Goal: Information Seeking & Learning: Learn about a topic

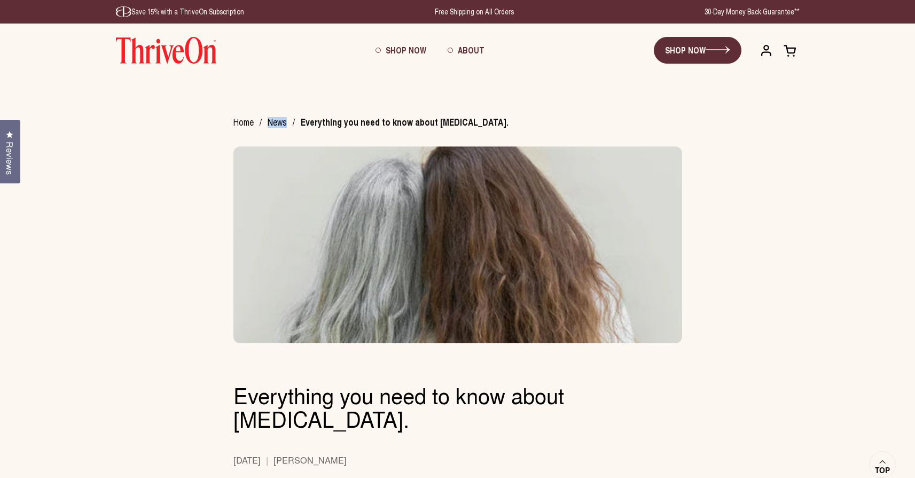
scroll to position [2, 0]
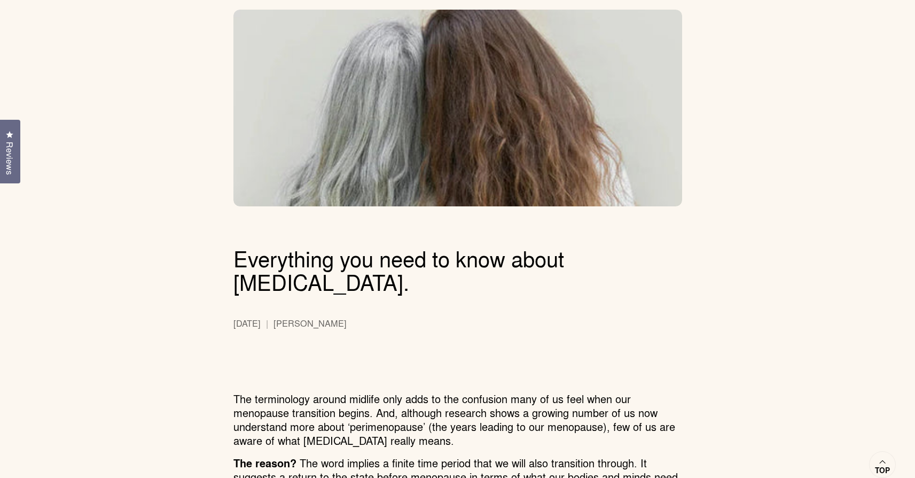
scroll to position [158, 0]
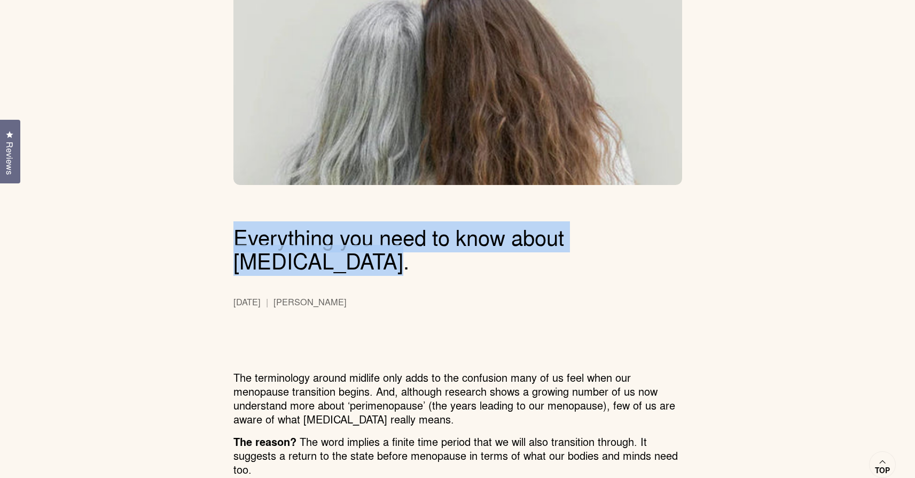
drag, startPoint x: 382, startPoint y: 267, endPoint x: 200, endPoint y: 236, distance: 184.8
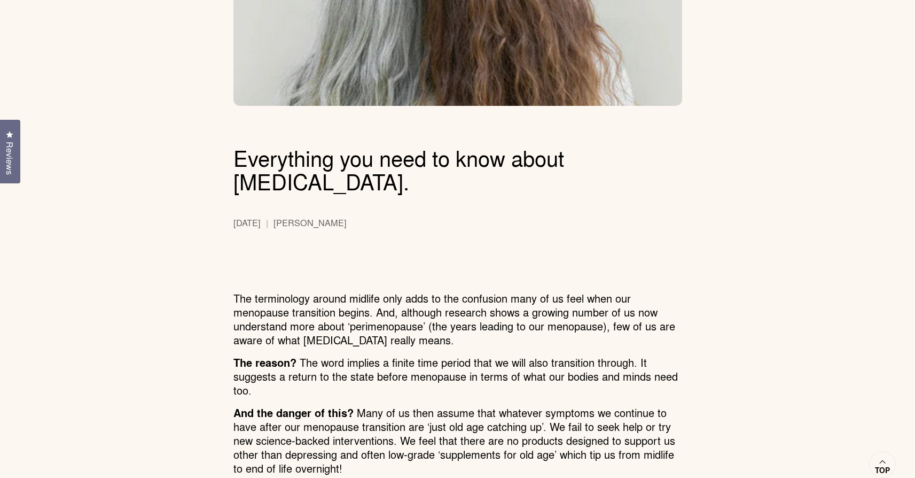
scroll to position [257, 0]
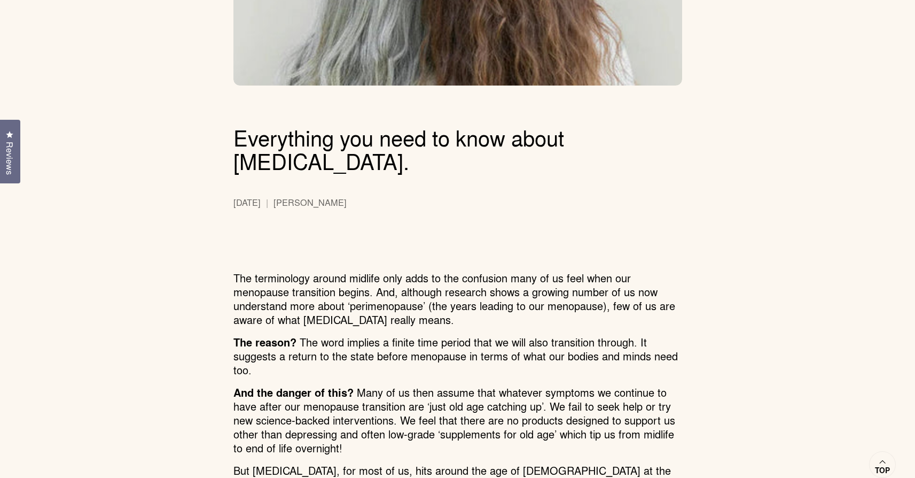
drag, startPoint x: 233, startPoint y: 204, endPoint x: 283, endPoint y: 204, distance: 50.2
click at [273, 204] on span "Jan 16, 2025" at bounding box center [253, 202] width 40 height 11
drag, startPoint x: 297, startPoint y: 206, endPoint x: 366, endPoint y: 205, distance: 69.5
click at [366, 205] on div "Jan 16, 2025 Adam Merritt" at bounding box center [341, 201] width 216 height 14
click at [361, 201] on div "Jan 16, 2025 Adam Merritt" at bounding box center [341, 201] width 216 height 14
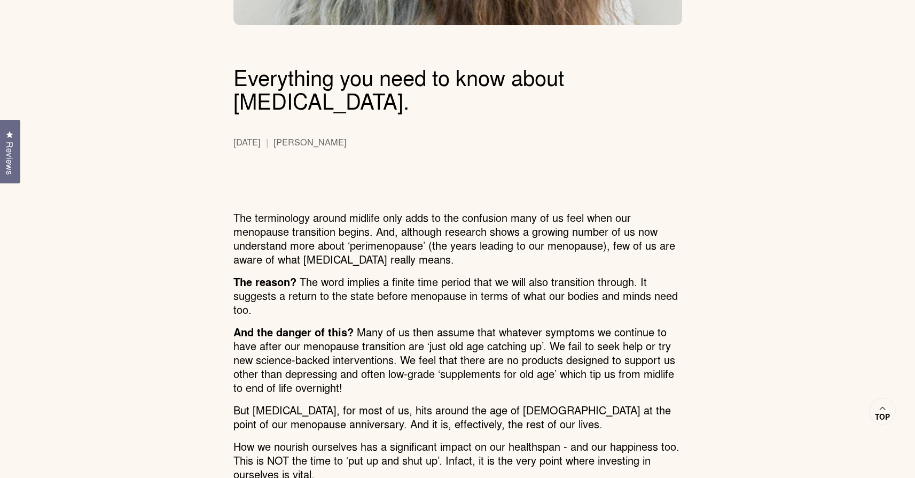
scroll to position [337, 0]
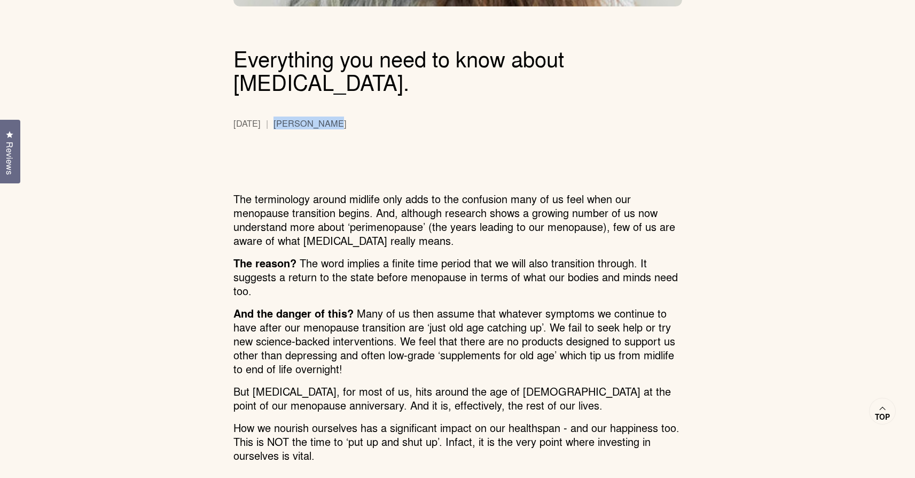
drag, startPoint x: 297, startPoint y: 122, endPoint x: 353, endPoint y: 123, distance: 56.1
click at [351, 122] on div "Jan 16, 2025 Adam Merritt" at bounding box center [341, 122] width 216 height 14
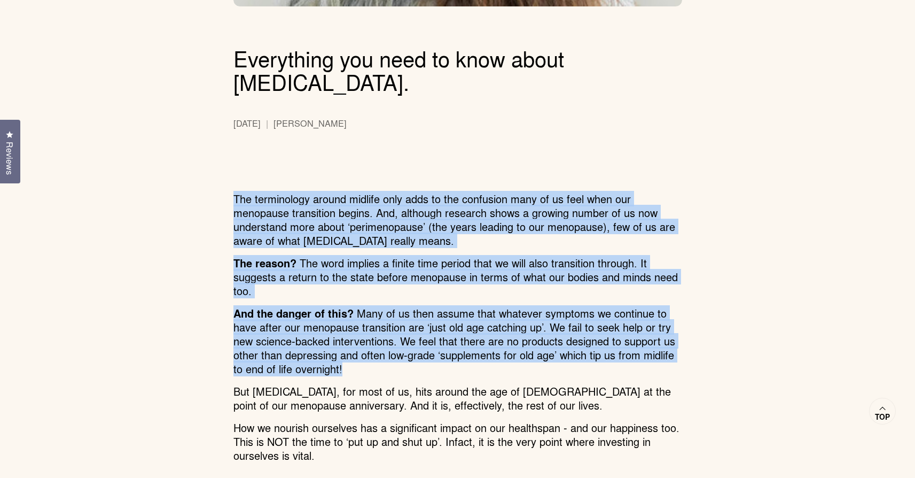
drag, startPoint x: 232, startPoint y: 197, endPoint x: 636, endPoint y: 361, distance: 435.4
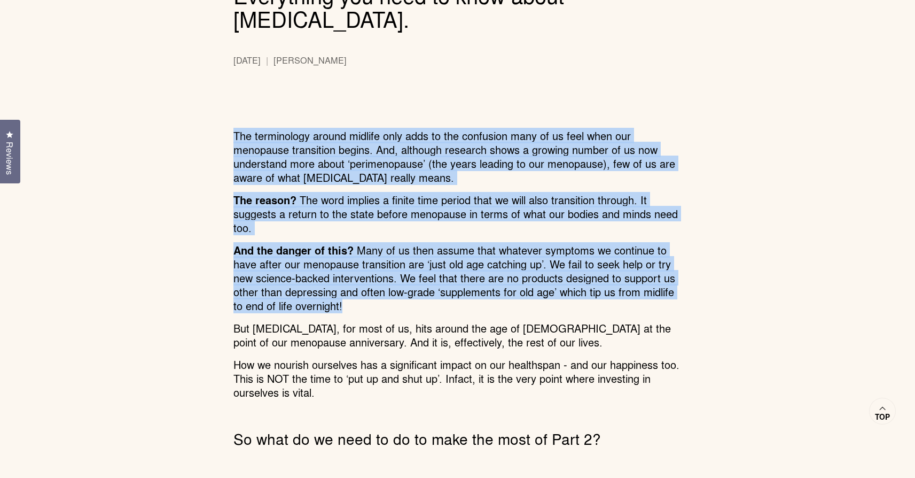
scroll to position [435, 0]
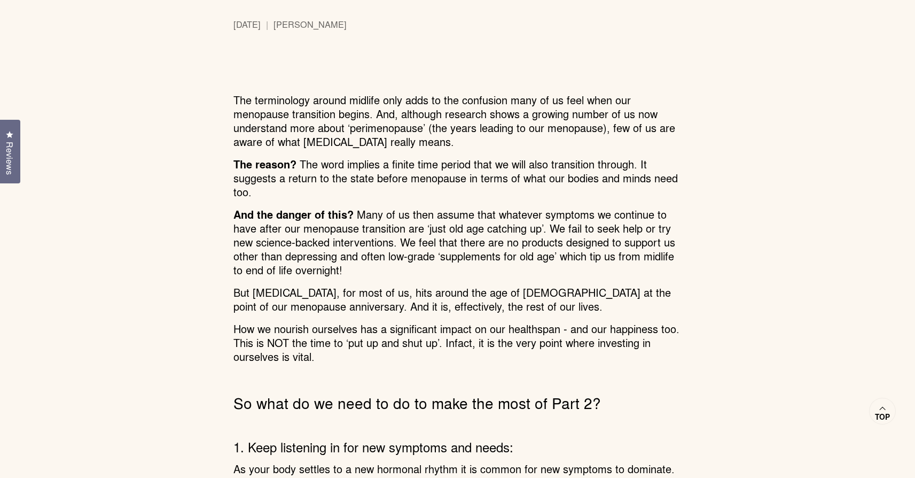
drag, startPoint x: 521, startPoint y: 249, endPoint x: 326, endPoint y: 224, distance: 197.1
click at [519, 249] on span "And the danger of this? Many of us then assume that whatever symptoms we contin…" at bounding box center [454, 241] width 442 height 71
drag, startPoint x: 234, startPoint y: 217, endPoint x: 352, endPoint y: 218, distance: 118.1
click at [352, 218] on strong "And the danger of this?" at bounding box center [293, 214] width 120 height 16
click at [354, 218] on span at bounding box center [355, 213] width 3 height 15
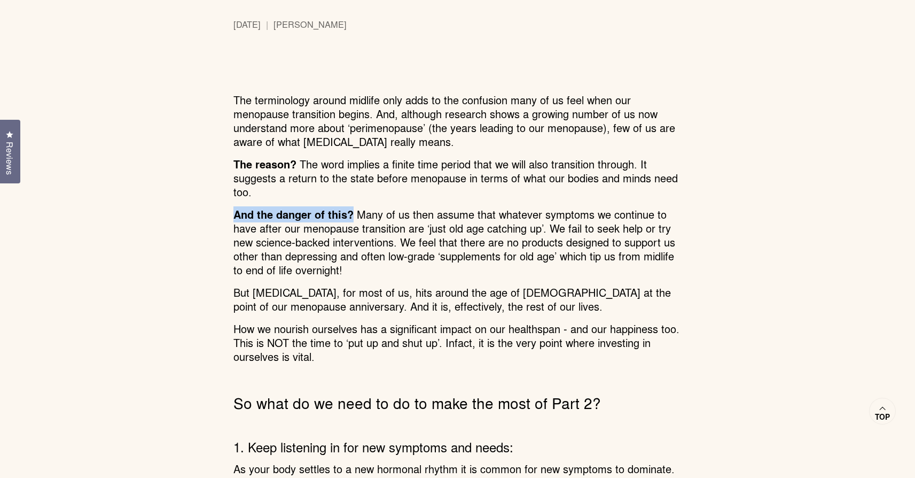
drag, startPoint x: 353, startPoint y: 216, endPoint x: 230, endPoint y: 216, distance: 123.4
drag, startPoint x: 237, startPoint y: 163, endPoint x: 294, endPoint y: 163, distance: 56.6
click at [294, 163] on strong "The reason?" at bounding box center [264, 164] width 63 height 16
click at [351, 195] on p "The reason? The word implies a finite time period that we will also transition …" at bounding box center [457, 178] width 449 height 42
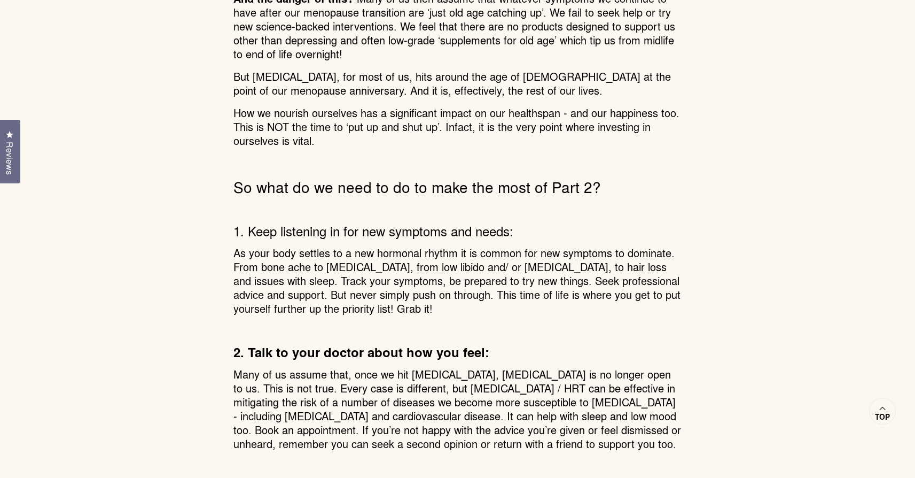
scroll to position [715, 0]
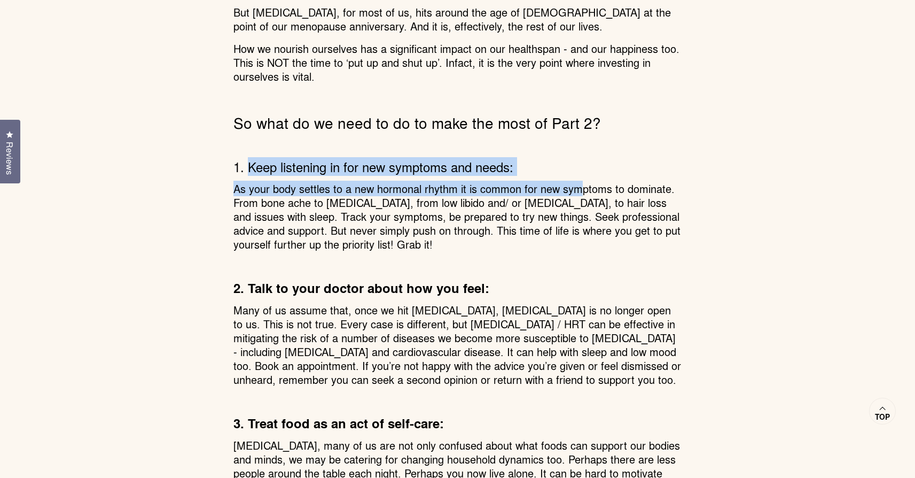
drag, startPoint x: 249, startPoint y: 169, endPoint x: 589, endPoint y: 186, distance: 340.7
click at [542, 182] on span "As your body settles to a new hormonal rhythm it is common for new symptoms to …" at bounding box center [456, 216] width 447 height 71
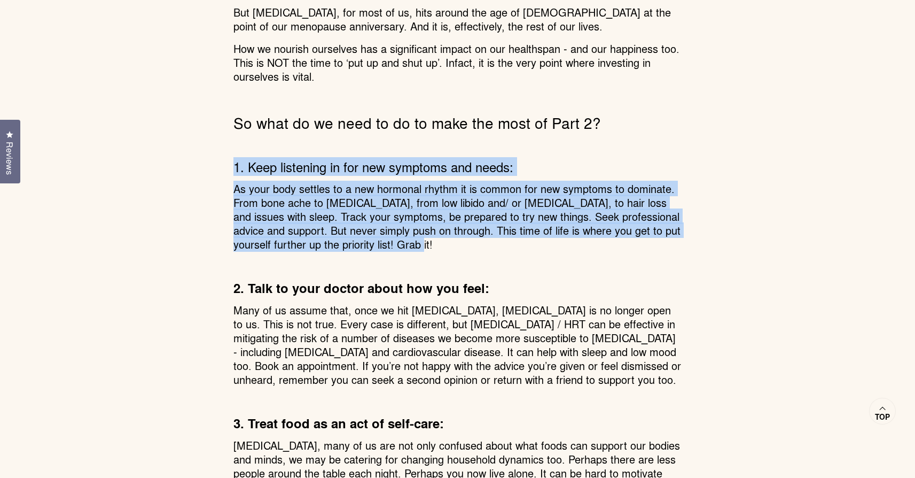
drag, startPoint x: 423, startPoint y: 249, endPoint x: 438, endPoint y: 207, distance: 45.5
click at [187, 166] on article "Home / News / Everything you need to know about postmenopause. Everything you n…" at bounding box center [457, 438] width 915 height 2073
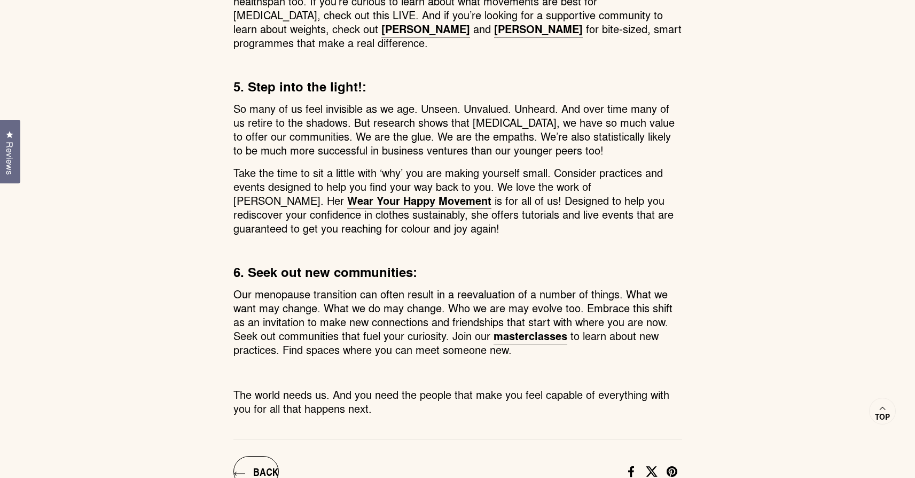
scroll to position [1718, 0]
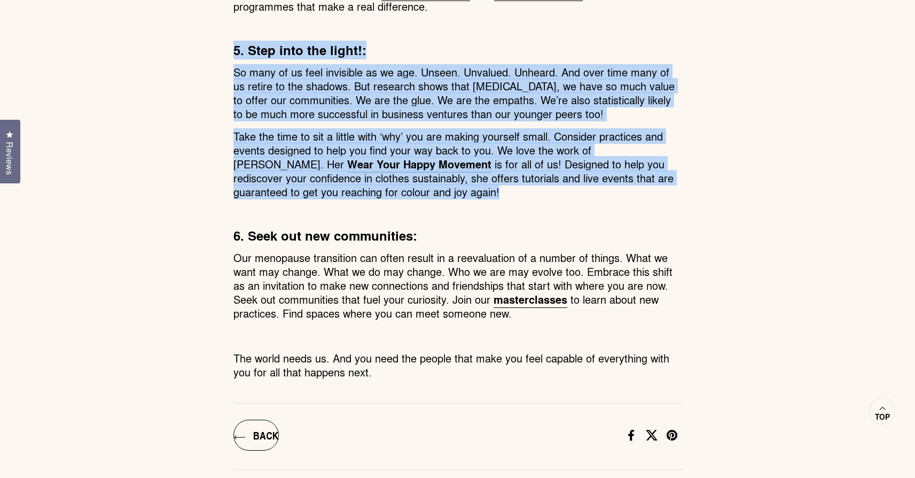
drag, startPoint x: 428, startPoint y: 197, endPoint x: 215, endPoint y: 48, distance: 259.6
click at [269, 56] on strong "5. Step into the light!:" at bounding box center [299, 50] width 133 height 19
drag, startPoint x: 249, startPoint y: 52, endPoint x: 465, endPoint y: 196, distance: 259.0
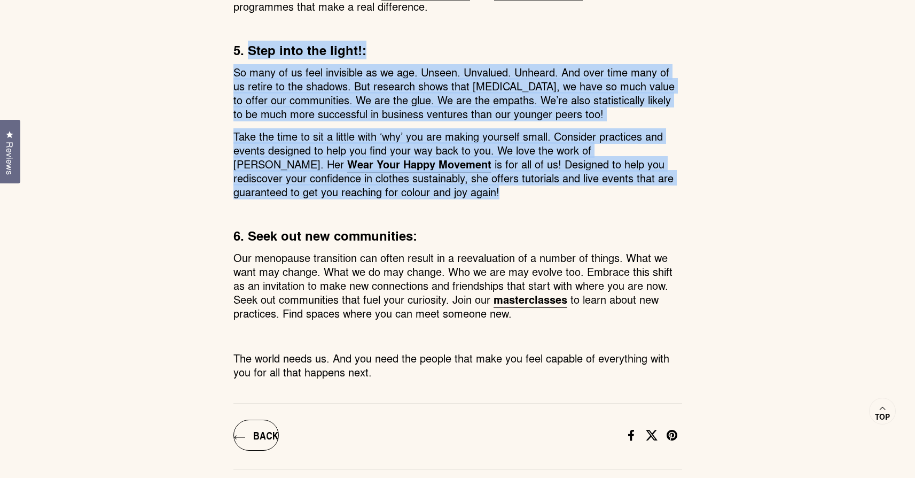
click at [426, 190] on p "Take the time to sit a little with ‘why’ you are making yourself small. Conside…" at bounding box center [457, 163] width 449 height 69
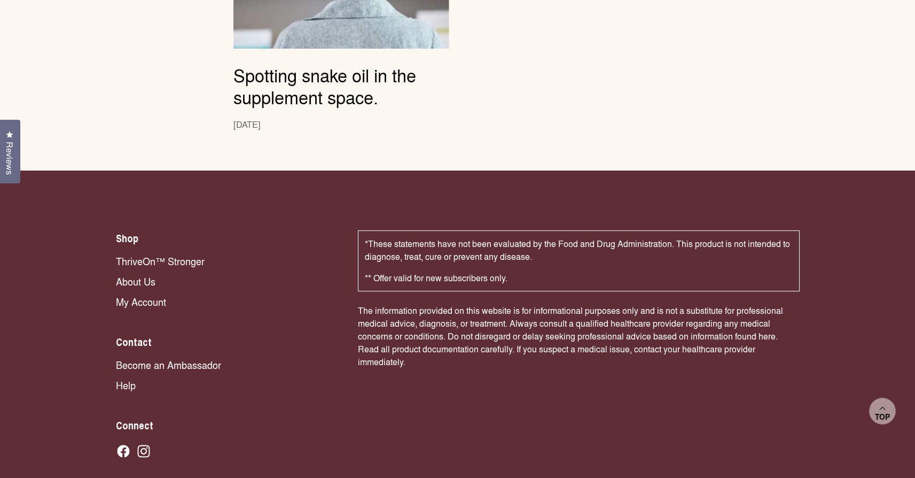
scroll to position [2413, 0]
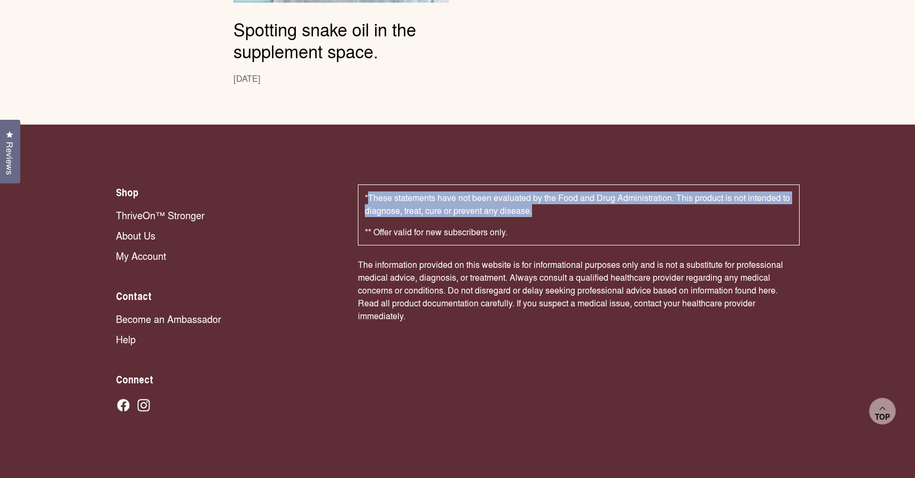
drag, startPoint x: 370, startPoint y: 198, endPoint x: 517, endPoint y: 209, distance: 147.8
click at [545, 214] on p "*These statements have not been evaluated by the Food and Drug Administration. …" at bounding box center [579, 204] width 428 height 26
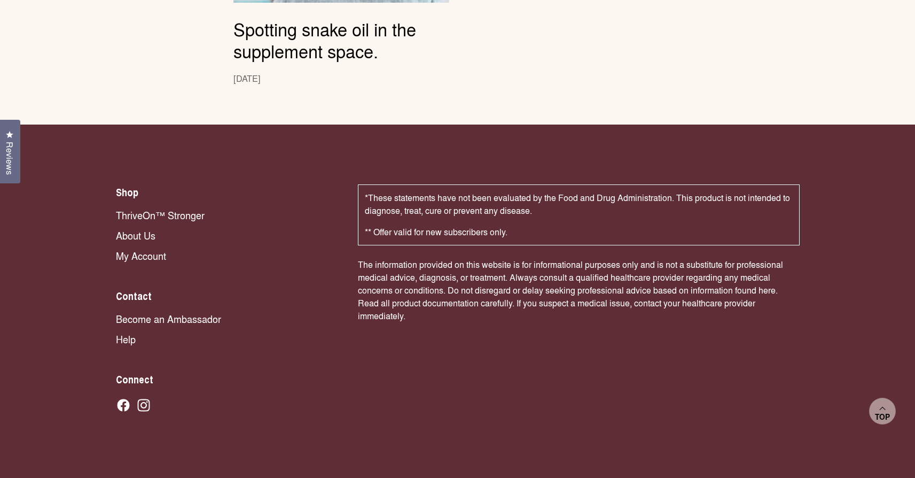
click at [517, 209] on p "*These statements have not been evaluated by the Food and Drug Administration. …" at bounding box center [579, 204] width 428 height 26
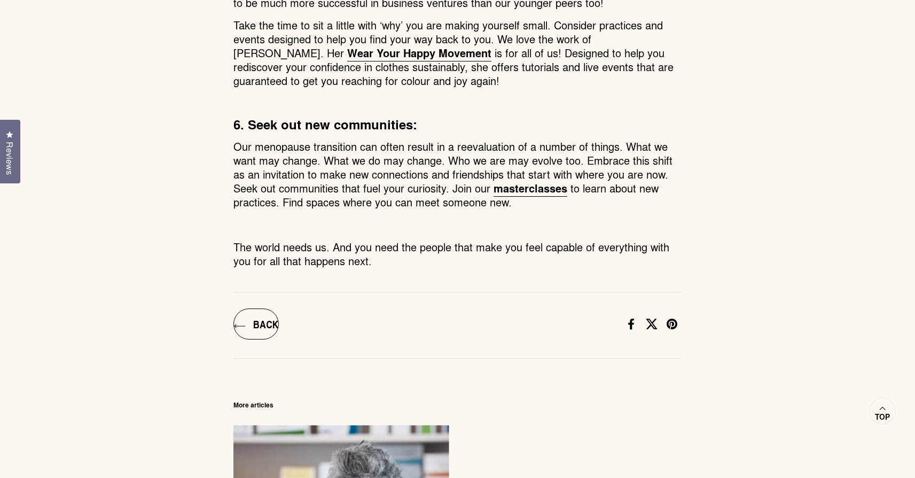
scroll to position [1829, 0]
click at [669, 323] on icon at bounding box center [672, 323] width 13 height 13
click at [652, 321] on icon at bounding box center [651, 323] width 13 height 13
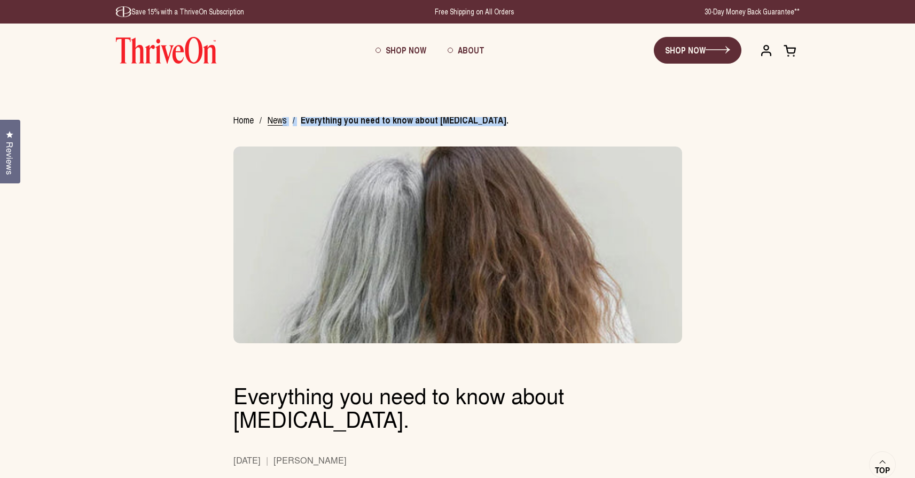
scroll to position [0, 0]
drag, startPoint x: 497, startPoint y: 120, endPoint x: 202, endPoint y: 116, distance: 294.4
drag, startPoint x: 172, startPoint y: 107, endPoint x: 201, endPoint y: 106, distance: 29.4
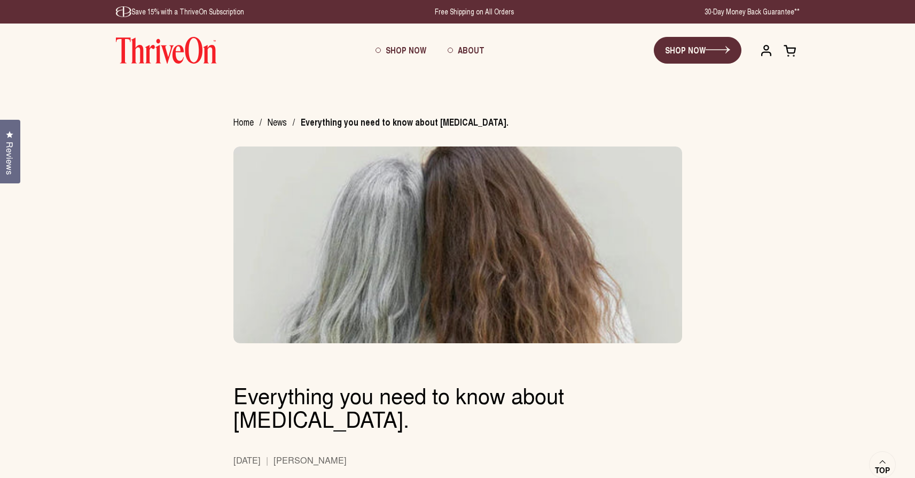
click at [403, 50] on span "Shop Now" at bounding box center [406, 50] width 41 height 12
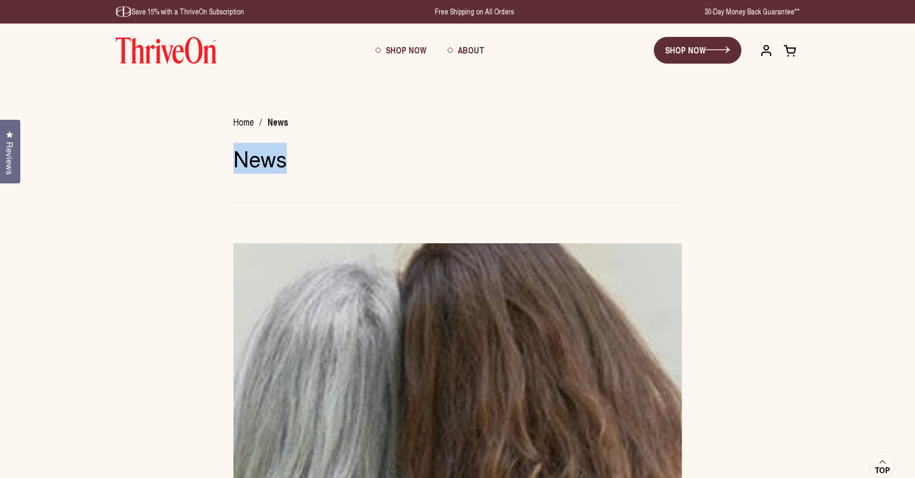
click at [311, 146] on div "News" at bounding box center [457, 175] width 491 height 59
drag, startPoint x: 237, startPoint y: 163, endPoint x: 322, endPoint y: 170, distance: 85.3
click at [322, 170] on div "News" at bounding box center [340, 162] width 214 height 32
click at [354, 167] on h1 "News" at bounding box center [340, 158] width 214 height 24
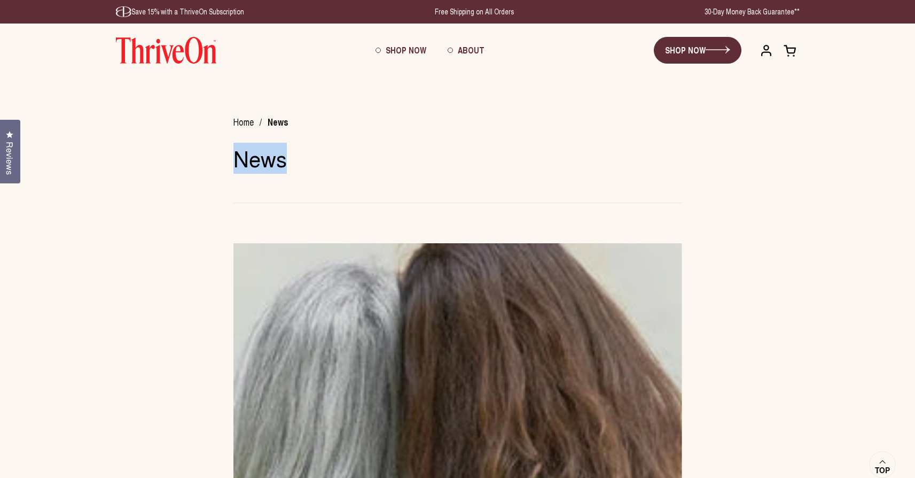
drag, startPoint x: 259, startPoint y: 159, endPoint x: 335, endPoint y: 161, distance: 75.9
click at [325, 159] on div "News" at bounding box center [457, 175] width 491 height 59
click at [364, 159] on h1 "News" at bounding box center [340, 158] width 214 height 24
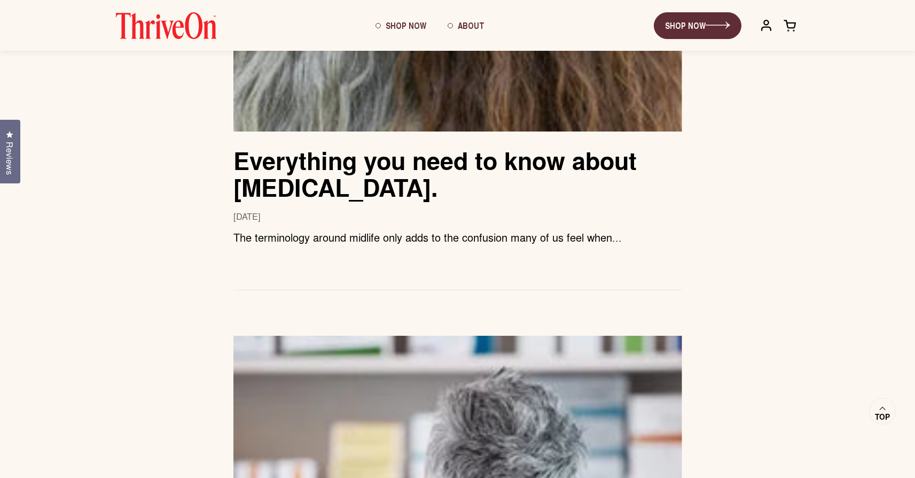
scroll to position [425, 0]
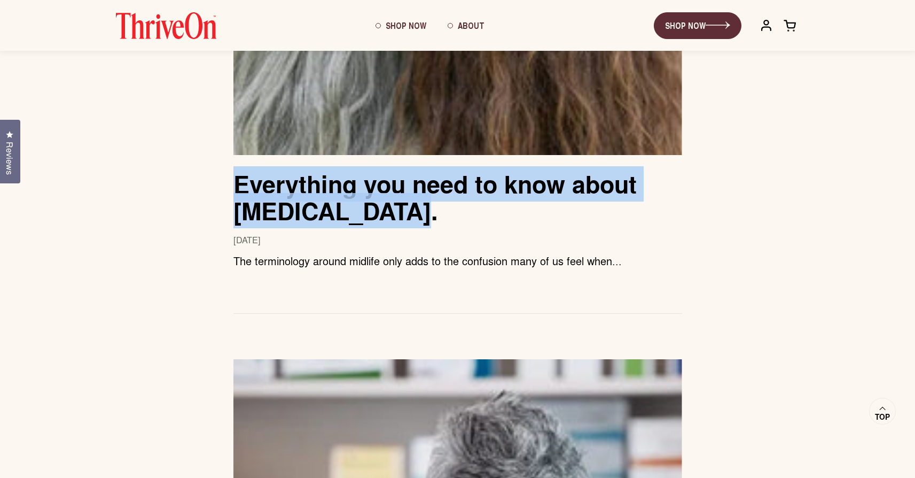
drag, startPoint x: 432, startPoint y: 218, endPoint x: 227, endPoint y: 191, distance: 206.9
click at [228, 191] on div "Everything you need to know about postmenopause. Jan 16, 2025 The terminology a…" at bounding box center [457, 337] width 491 height 1038
click at [177, 171] on div "Home / News News Everything you need to know about postmenopause. Jan 16, 2025 …" at bounding box center [457, 274] width 915 height 1164
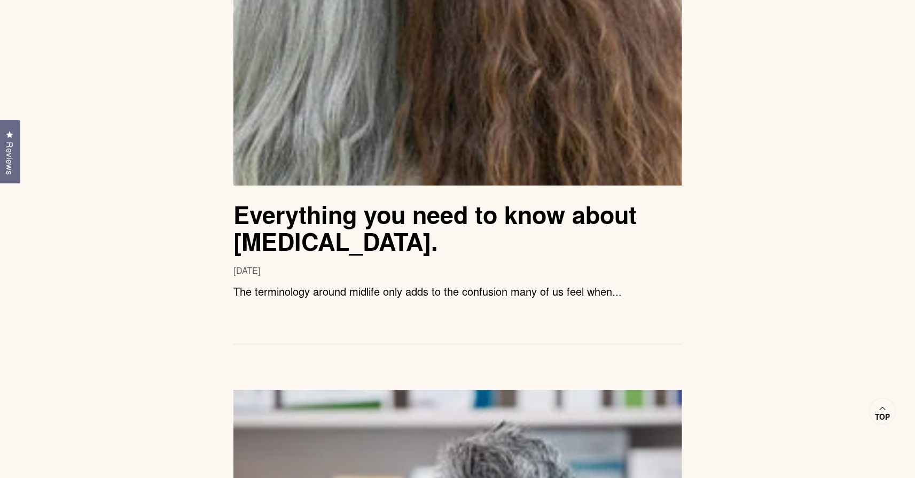
scroll to position [399, 0]
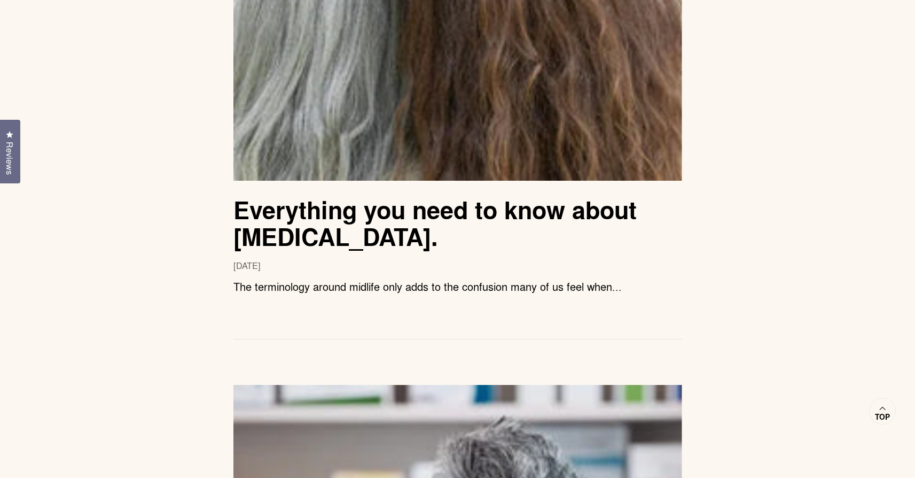
drag, startPoint x: 294, startPoint y: 285, endPoint x: 659, endPoint y: 283, distance: 364.8
click at [660, 283] on div "The terminology around midlife only adds to the confusion many of us feel when.…" at bounding box center [457, 286] width 449 height 14
click at [643, 287] on div "The terminology around midlife only adds to the confusion many of us feel when.…" at bounding box center [457, 286] width 449 height 14
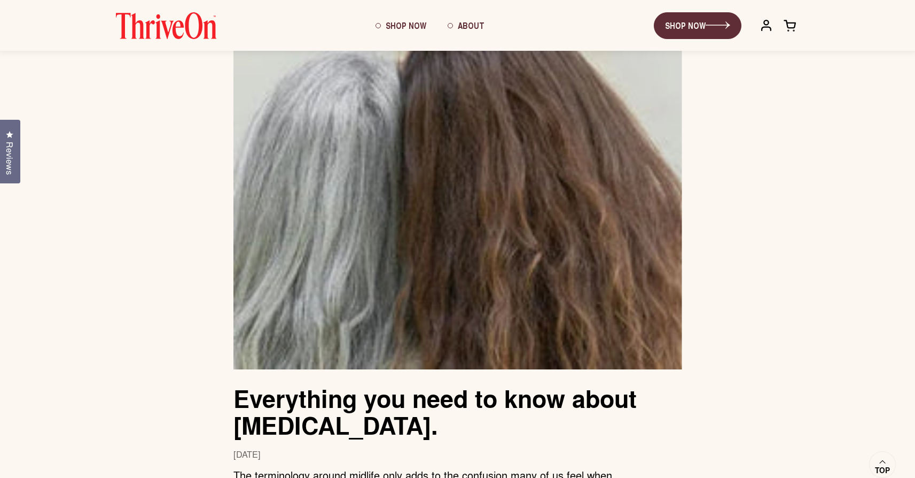
scroll to position [0, 0]
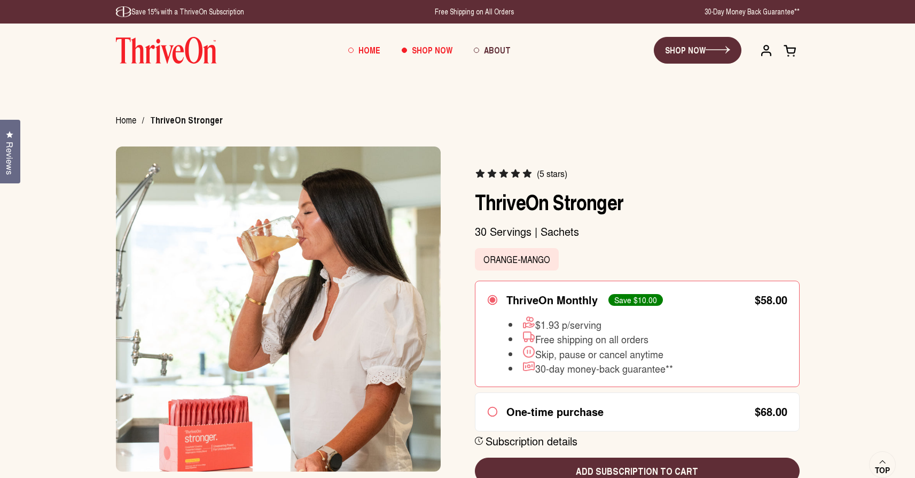
click at [369, 51] on span "Home" at bounding box center [369, 50] width 22 height 12
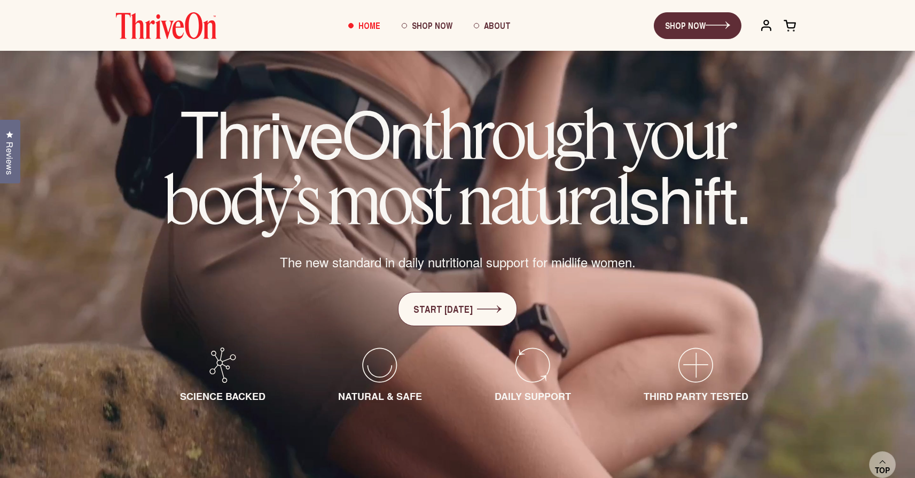
scroll to position [40, 0]
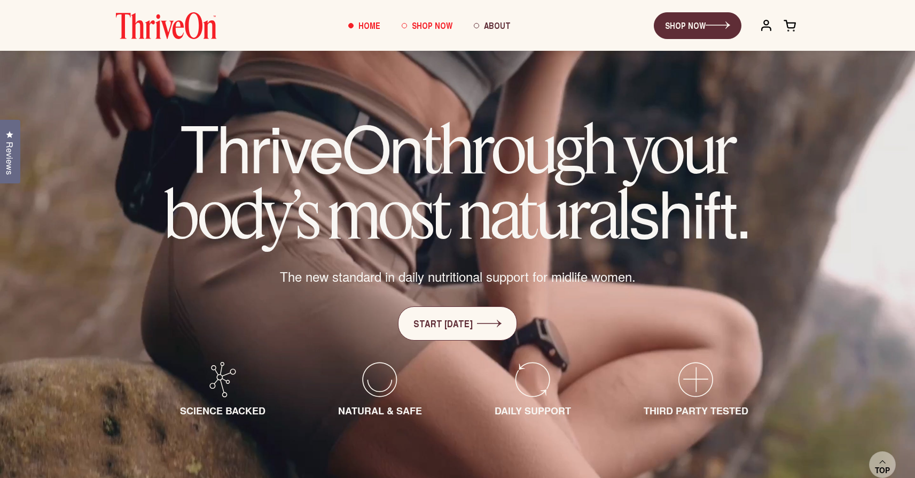
click at [426, 21] on span "Shop Now" at bounding box center [432, 25] width 41 height 12
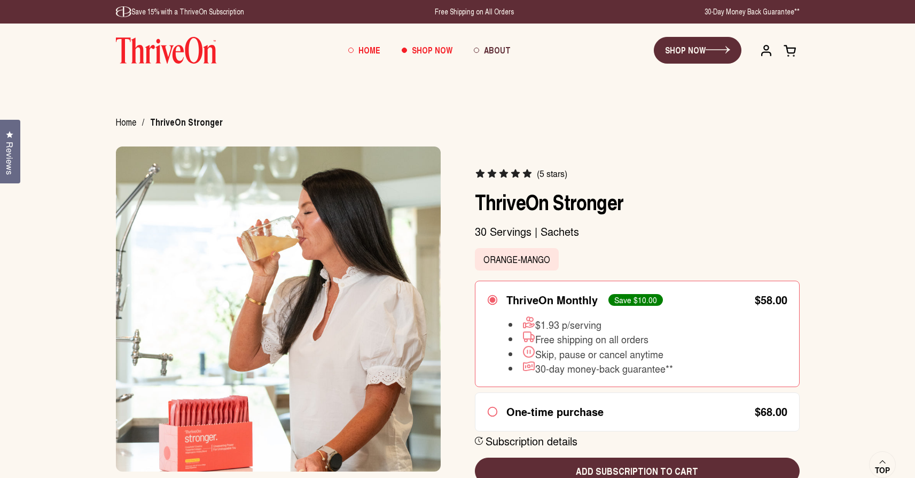
click at [364, 49] on span "Home" at bounding box center [369, 50] width 22 height 12
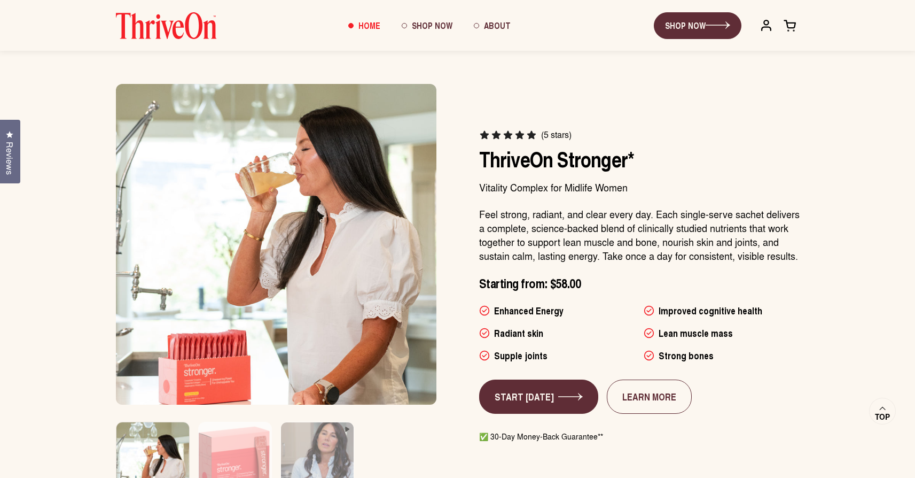
scroll to position [549, 0]
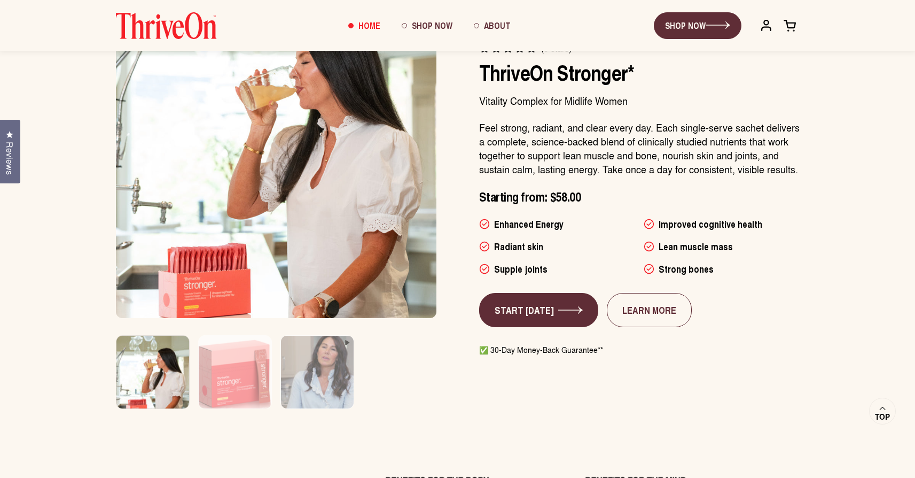
scroll to position [632, 0]
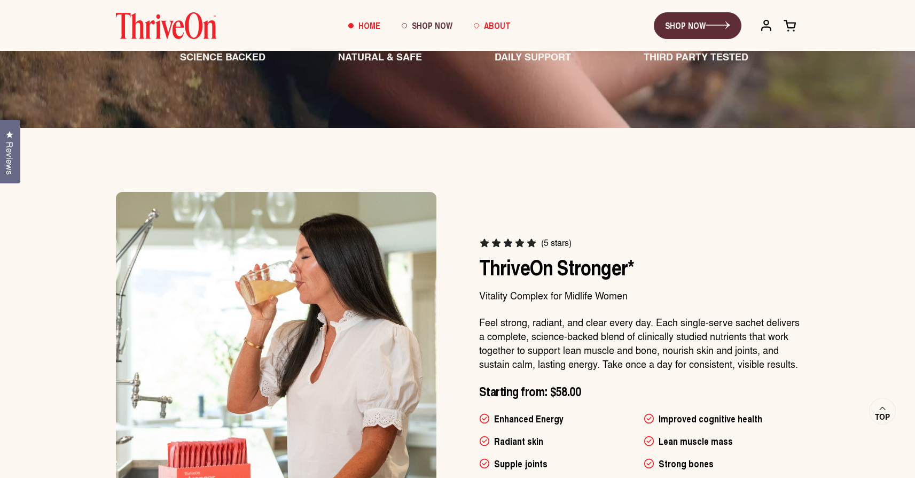
scroll to position [437, 0]
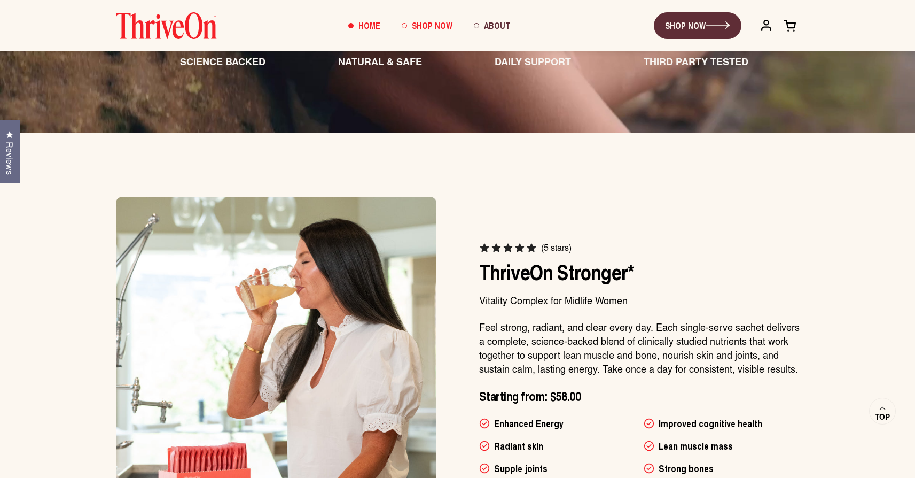
click at [432, 24] on span "Shop Now" at bounding box center [432, 25] width 41 height 12
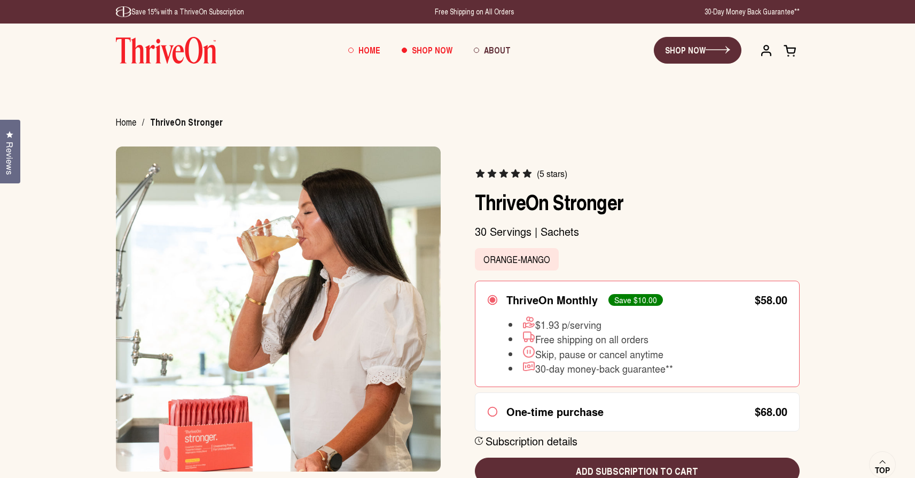
click at [385, 45] on link "Home" at bounding box center [364, 50] width 53 height 29
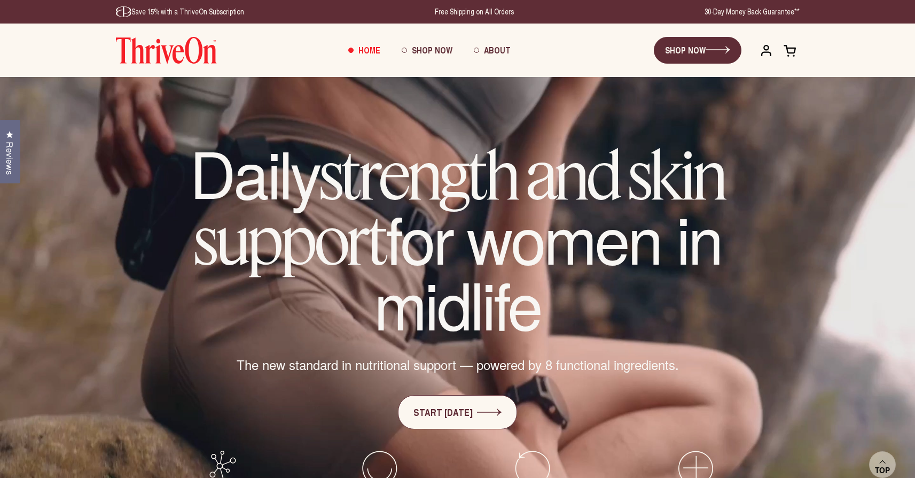
click at [318, 77] on video "Your browser does not support the video tag." at bounding box center [457, 323] width 915 height 493
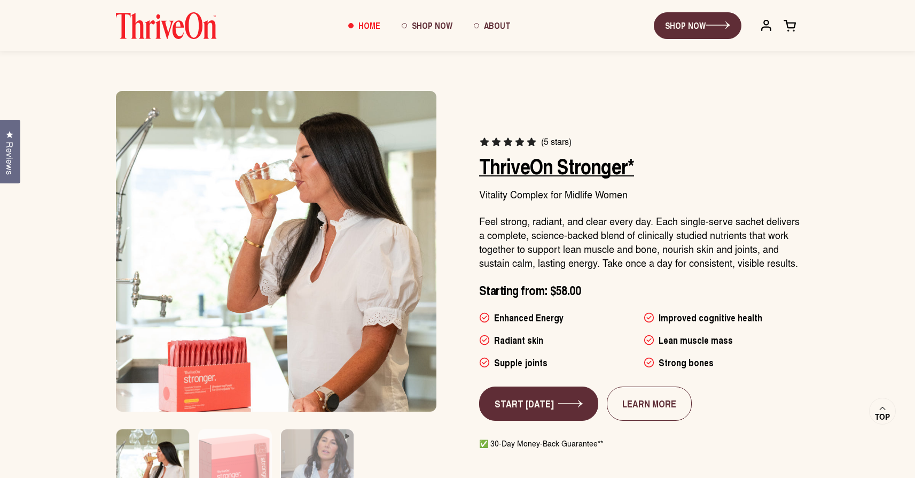
scroll to position [523, 0]
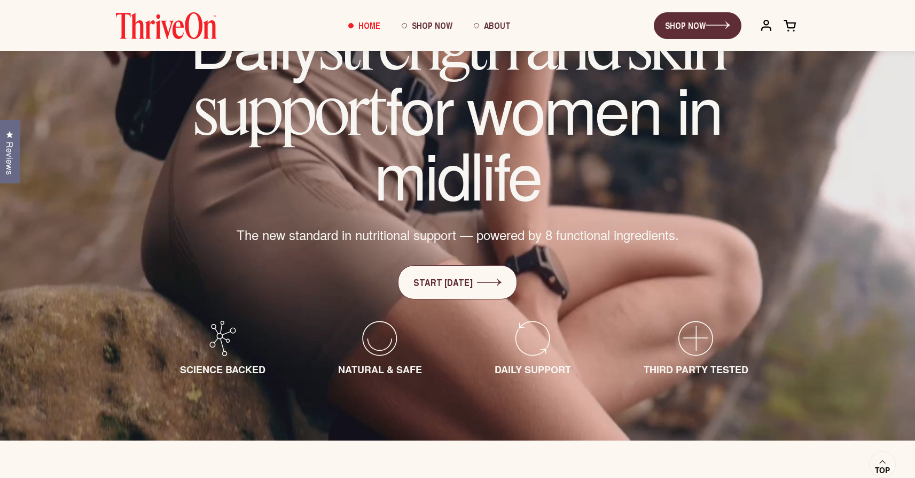
scroll to position [127, 0]
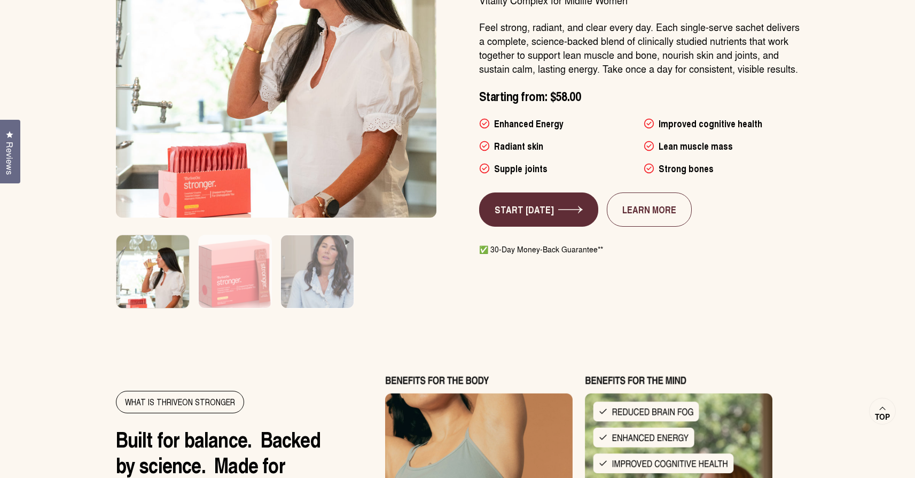
scroll to position [799, 0]
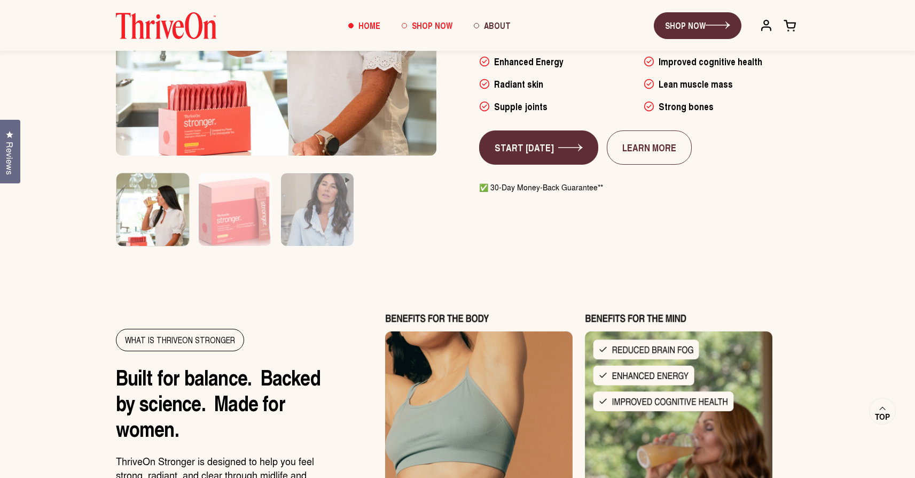
click at [420, 24] on span "Shop Now" at bounding box center [432, 25] width 41 height 12
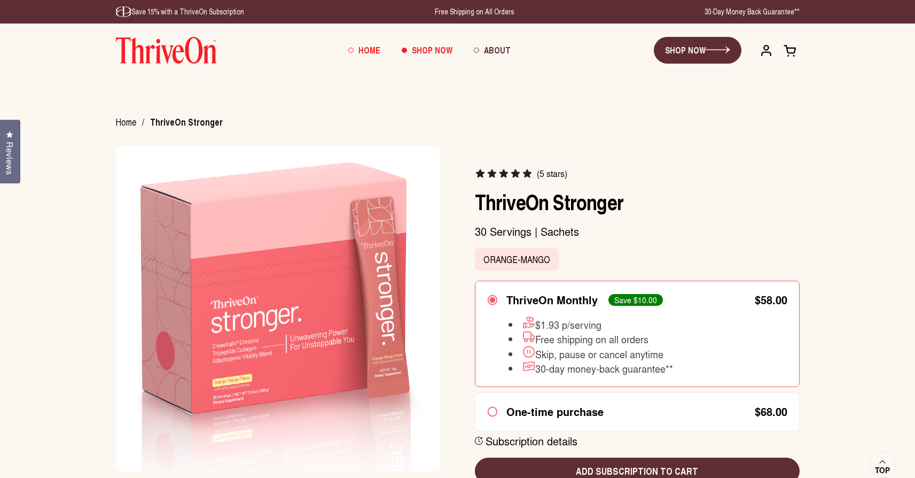
click at [365, 48] on span "Home" at bounding box center [369, 50] width 22 height 12
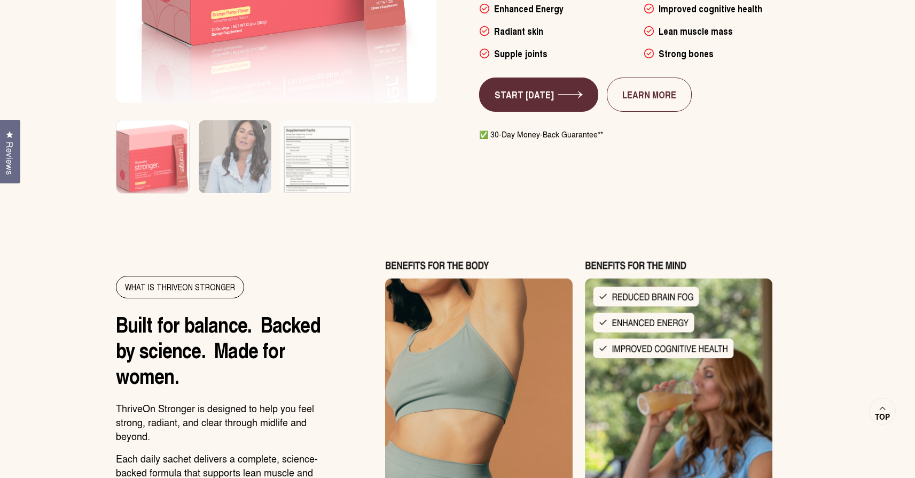
scroll to position [882, 0]
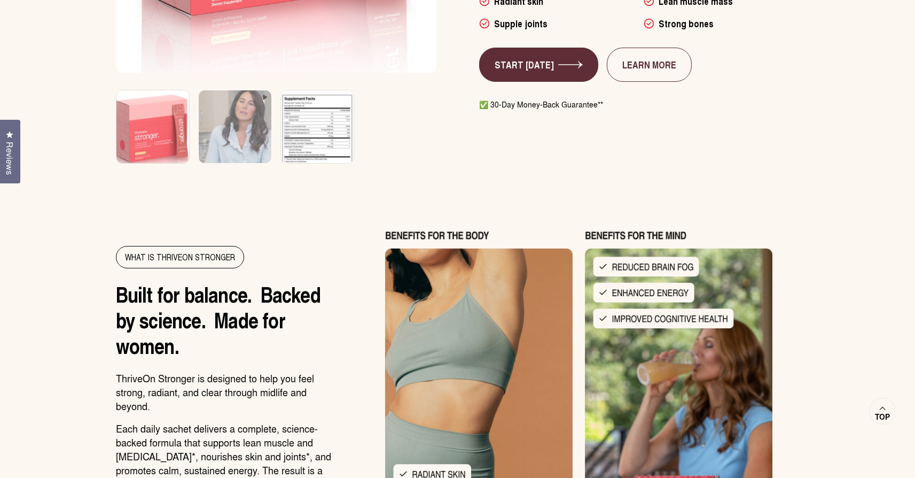
click at [322, 124] on img at bounding box center [317, 133] width 76 height 91
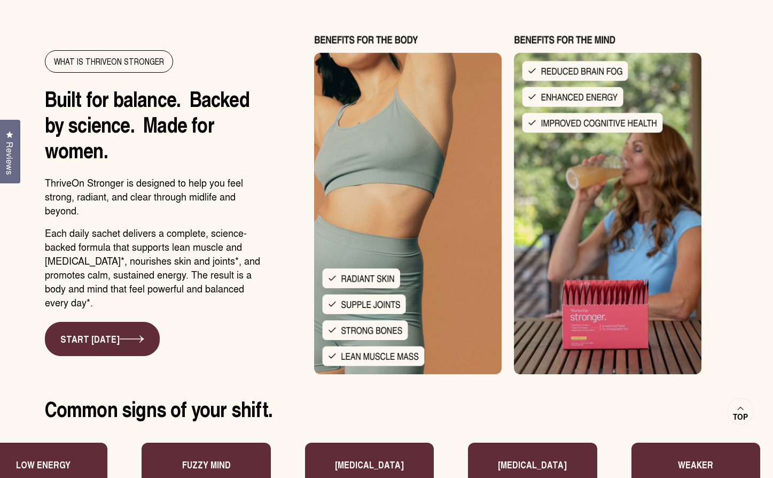
scroll to position [1104, 0]
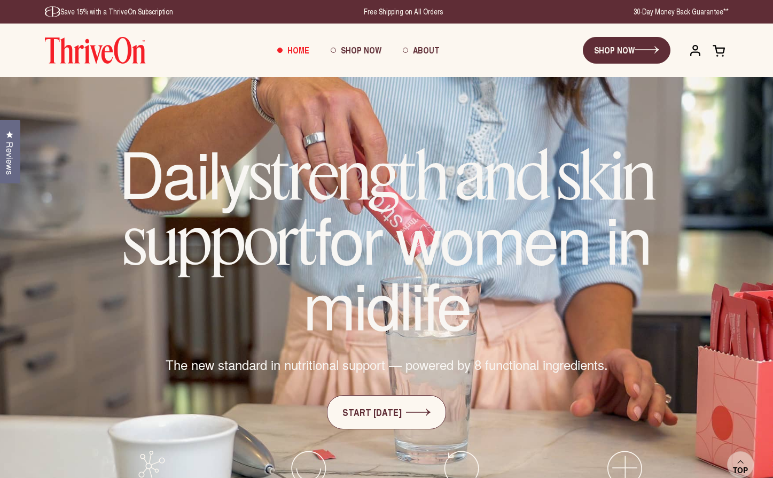
click at [654, 179] on em "strength and skin support" at bounding box center [388, 208] width 531 height 146
drag, startPoint x: 714, startPoint y: 187, endPoint x: 656, endPoint y: 129, distance: 81.6
click at [712, 186] on video "Your browser does not support the video tag." at bounding box center [386, 323] width 773 height 493
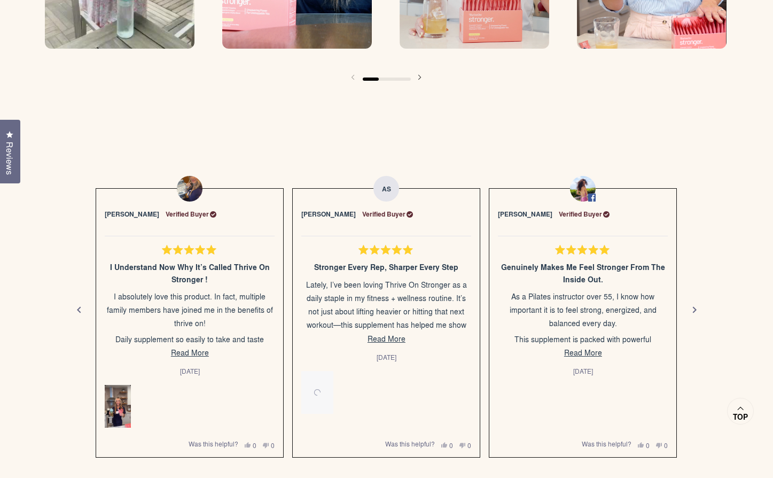
scroll to position [1816, 0]
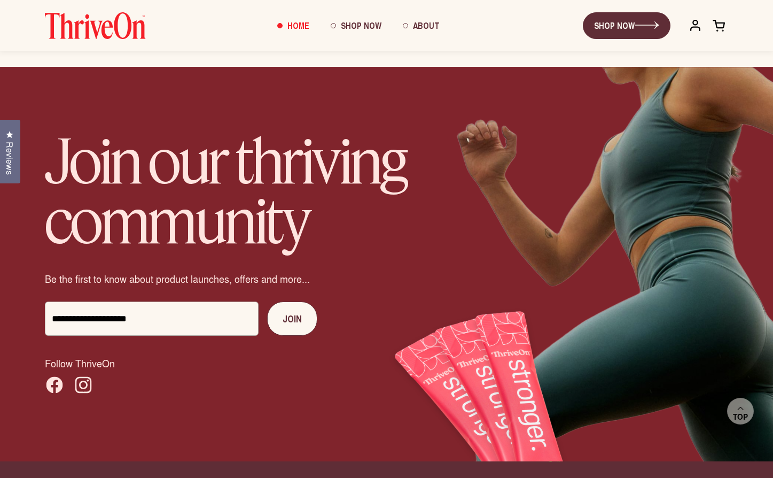
scroll to position [7003, 0]
